Goal: Task Accomplishment & Management: Use online tool/utility

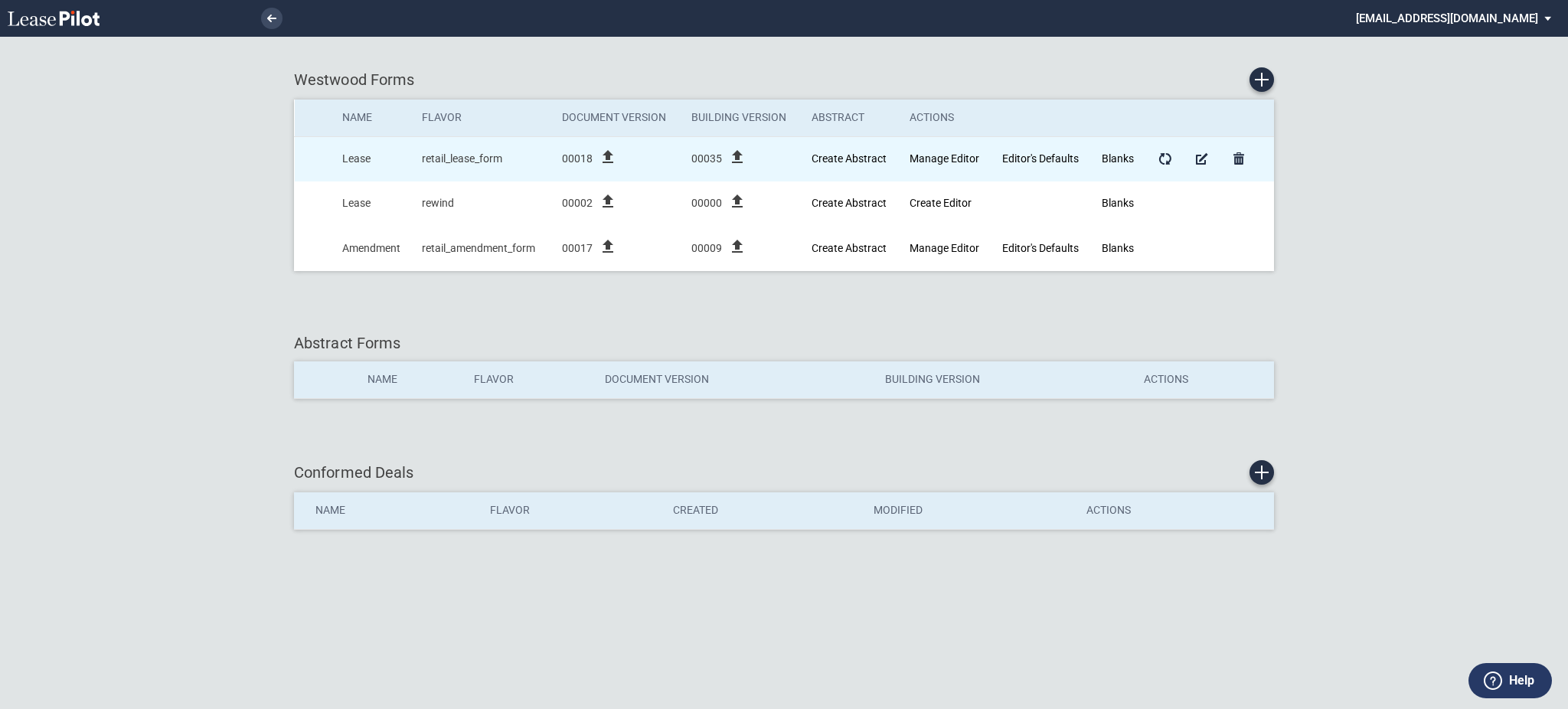
click at [782, 150] on div "00035 file_upload" at bounding box center [743, 159] width 104 height 23
click at [737, 158] on icon "file_upload" at bounding box center [737, 157] width 19 height 19
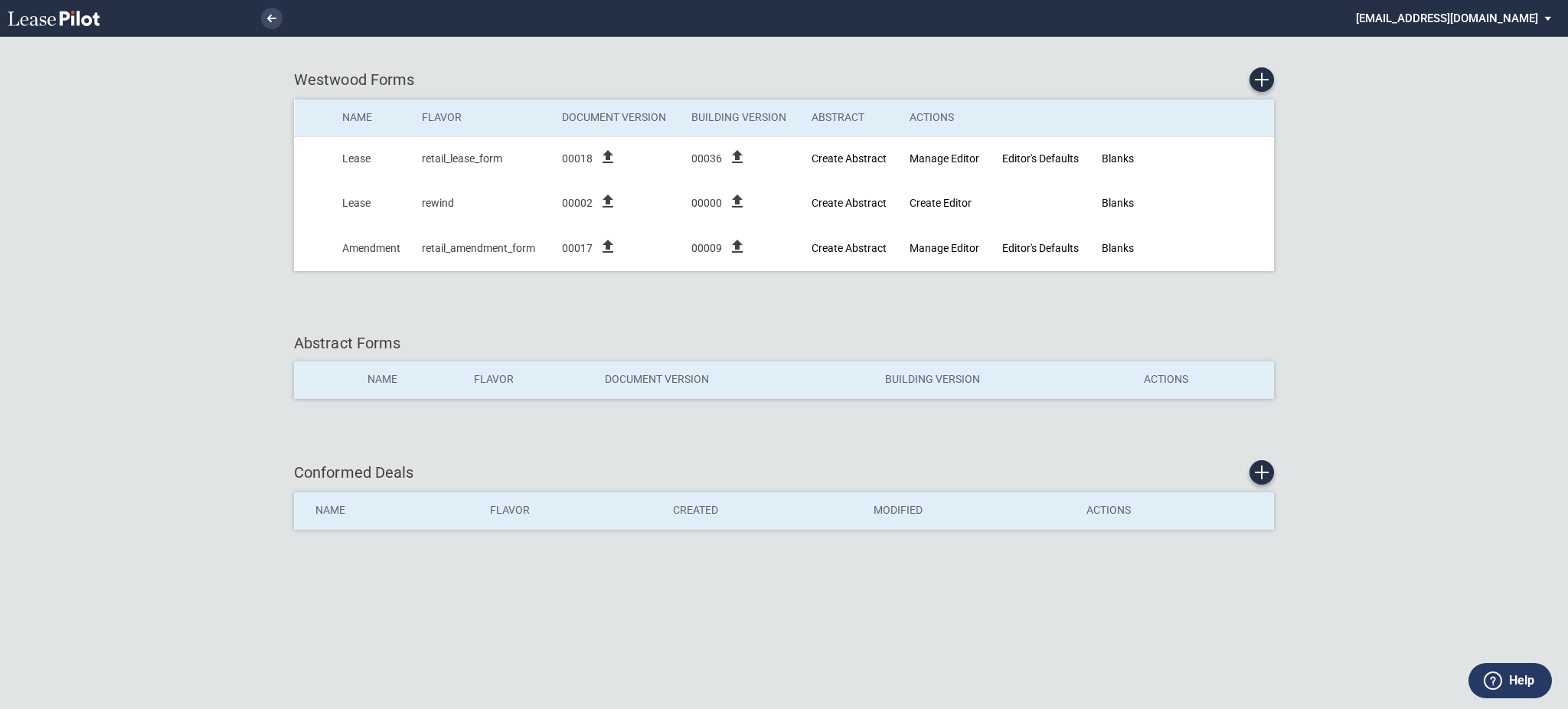
click at [1511, 9] on md-select "[EMAIL_ADDRESS][DOMAIN_NAME] Change Password 2-Factor Authentication Admin Area…" at bounding box center [1459, 17] width 210 height 34
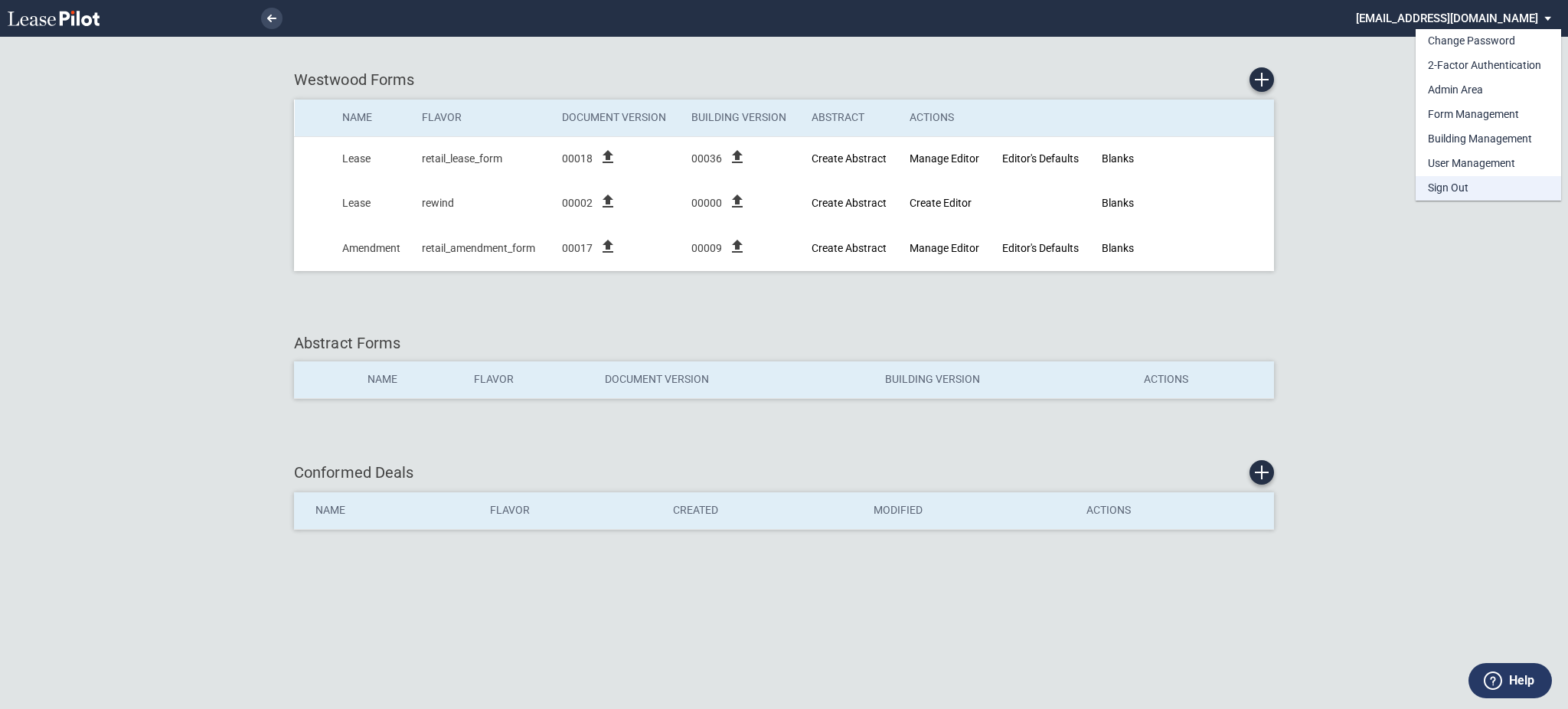
click at [1454, 190] on div "Sign Out" at bounding box center [1448, 188] width 41 height 15
